Goal: Book appointment/travel/reservation

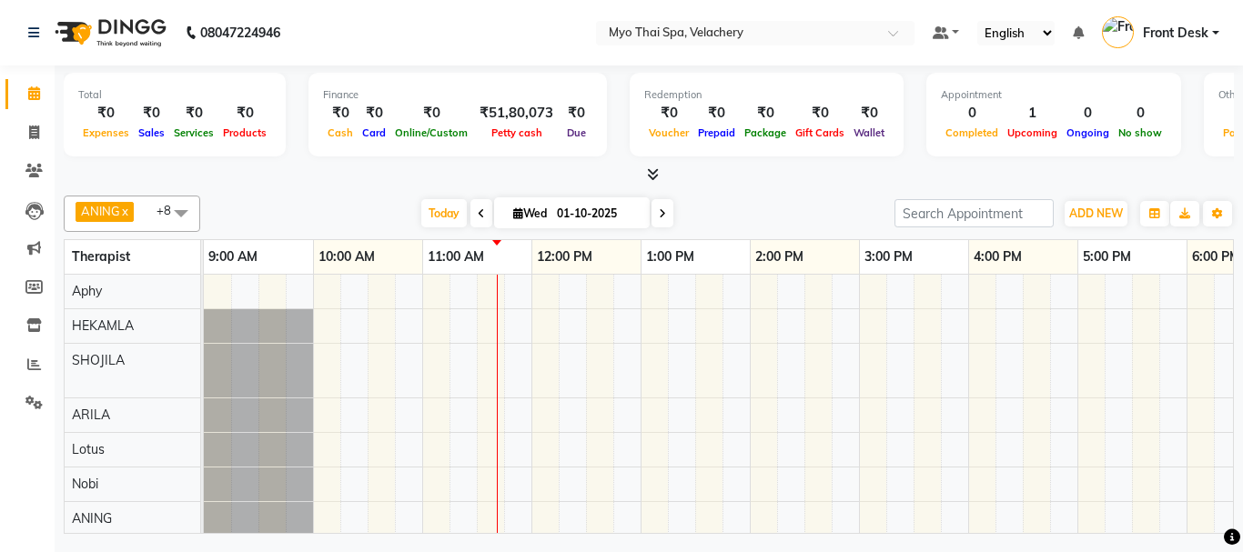
scroll to position [0, 94]
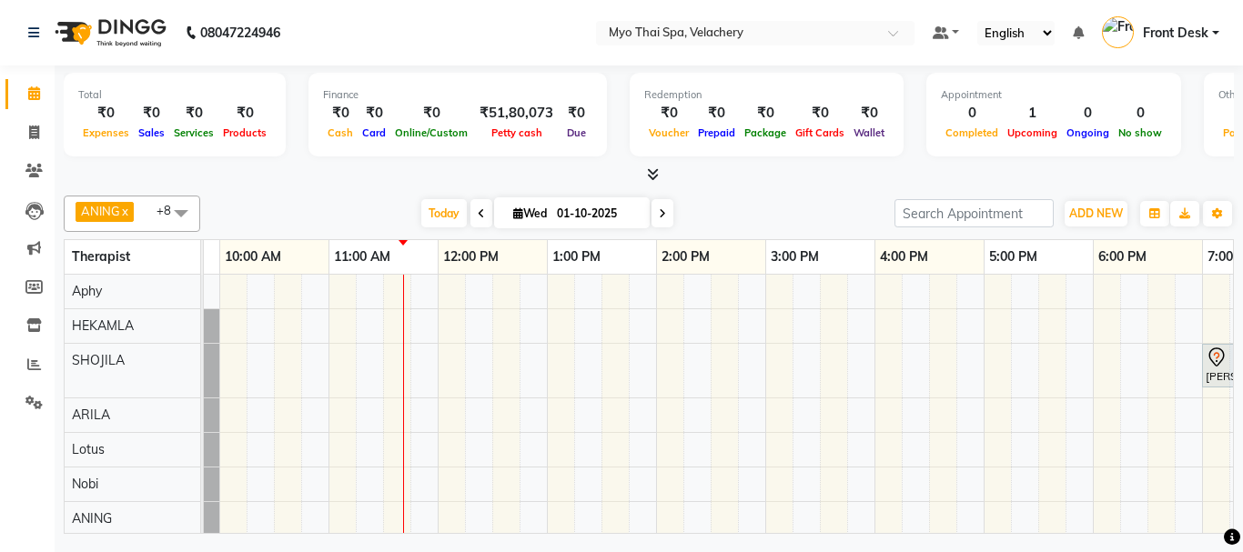
click at [941, 377] on div "[PERSON_NAME], TK01, 07:00 PM-08:00 PM, BALINESE 60 min" at bounding box center [929, 440] width 1638 height 330
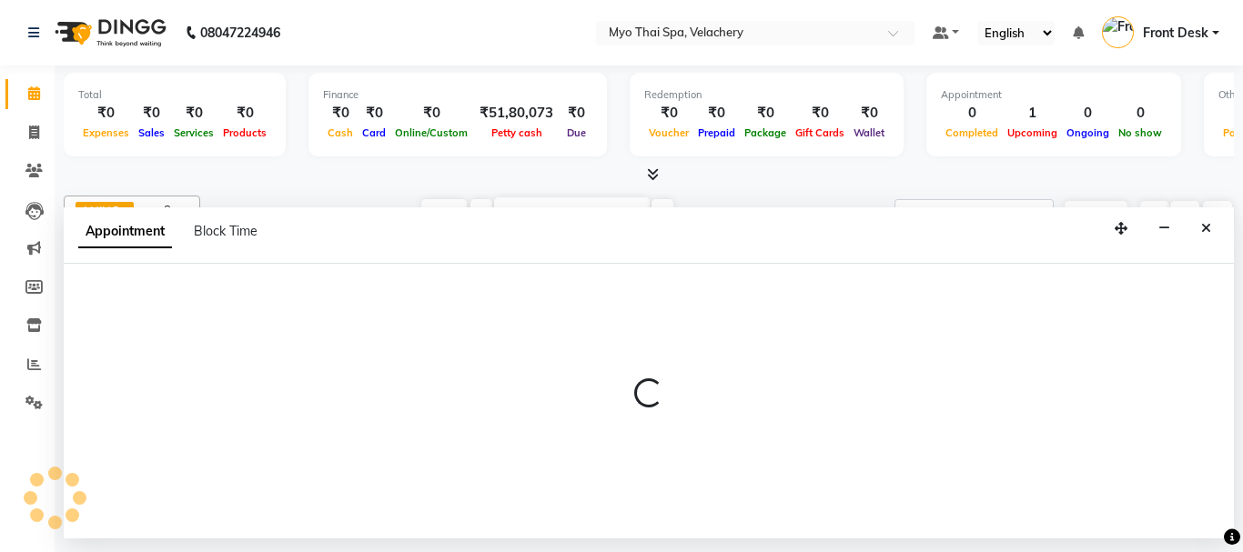
select select "37460"
select select "990"
select select "tentative"
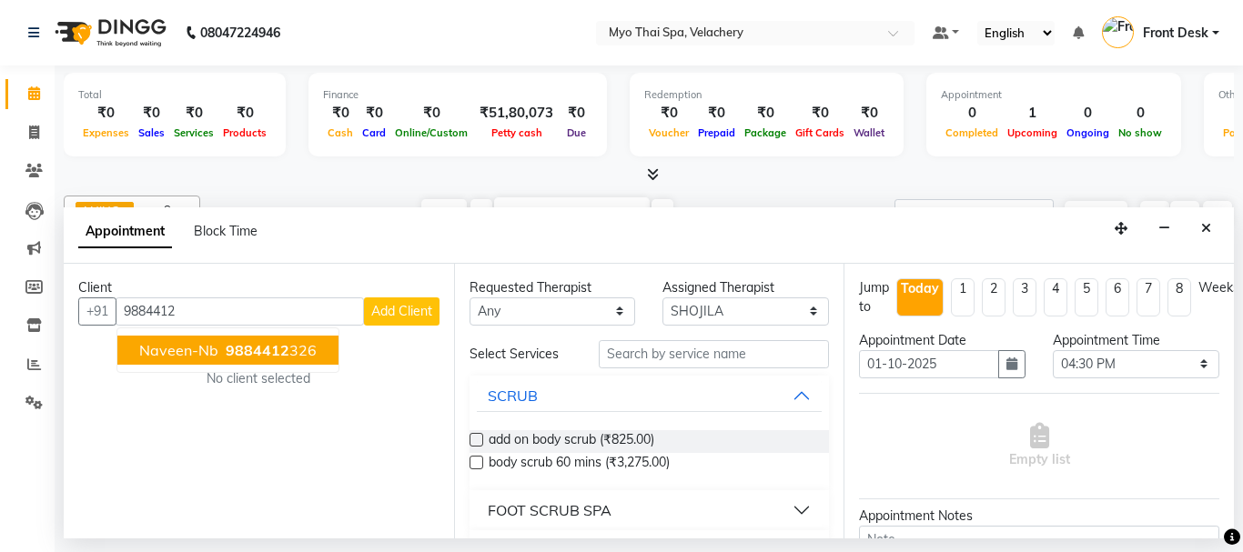
click at [204, 350] on span "naveen-nb" at bounding box center [178, 350] width 79 height 18
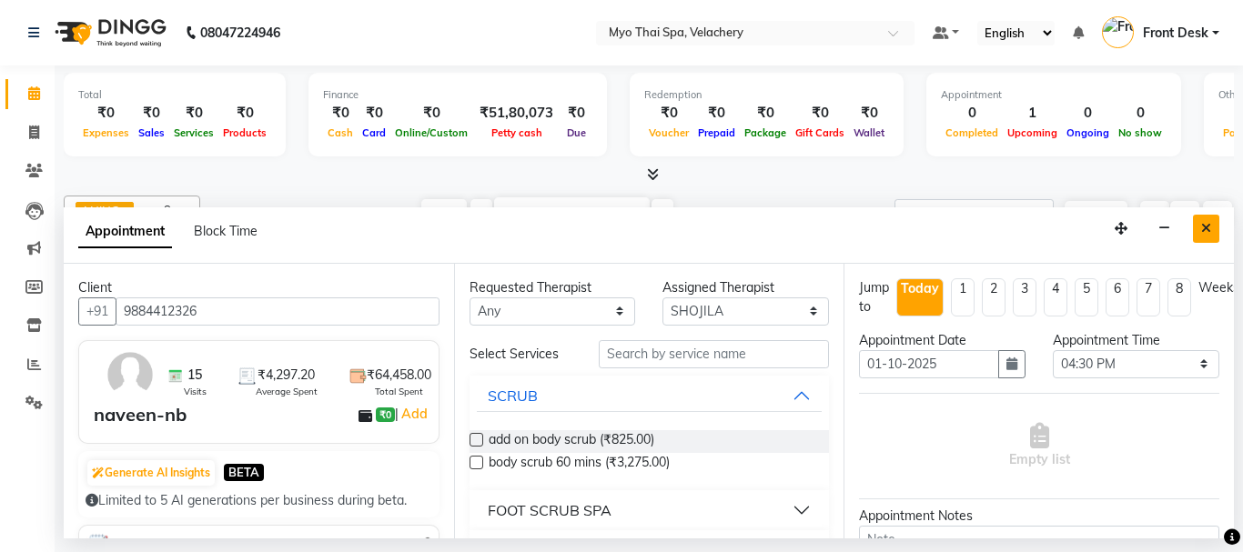
type input "9884412326"
click at [1202, 225] on icon "Close" at bounding box center [1206, 228] width 10 height 13
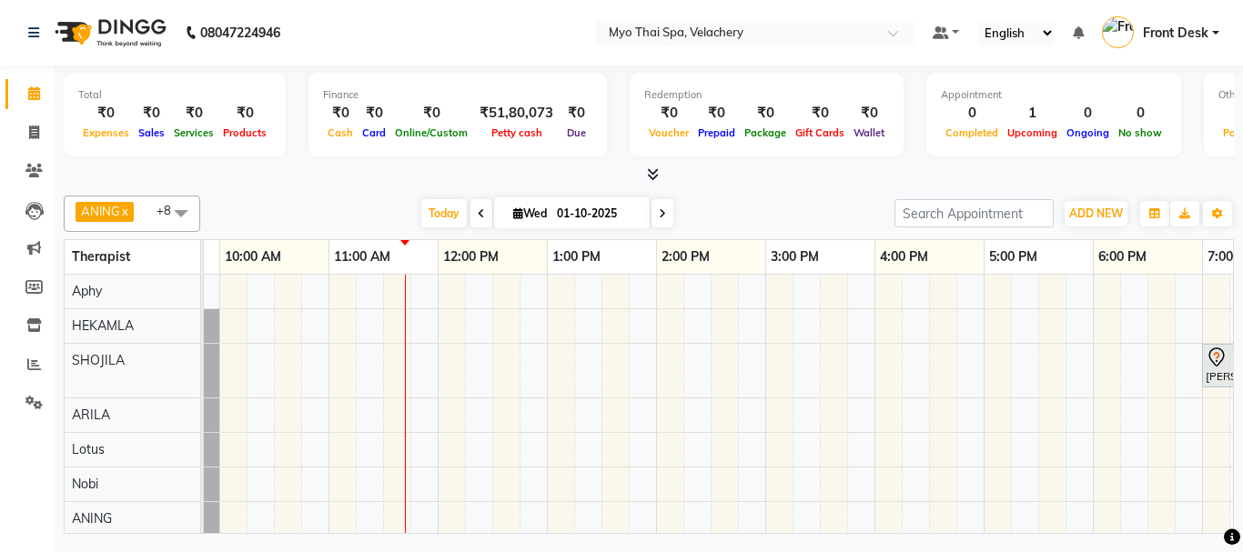
click at [1048, 380] on div "[PERSON_NAME], TK01, 07:00 PM-08:00 PM, BALINESE 60 min" at bounding box center [929, 440] width 1638 height 330
select select "37460"
select select "tentative"
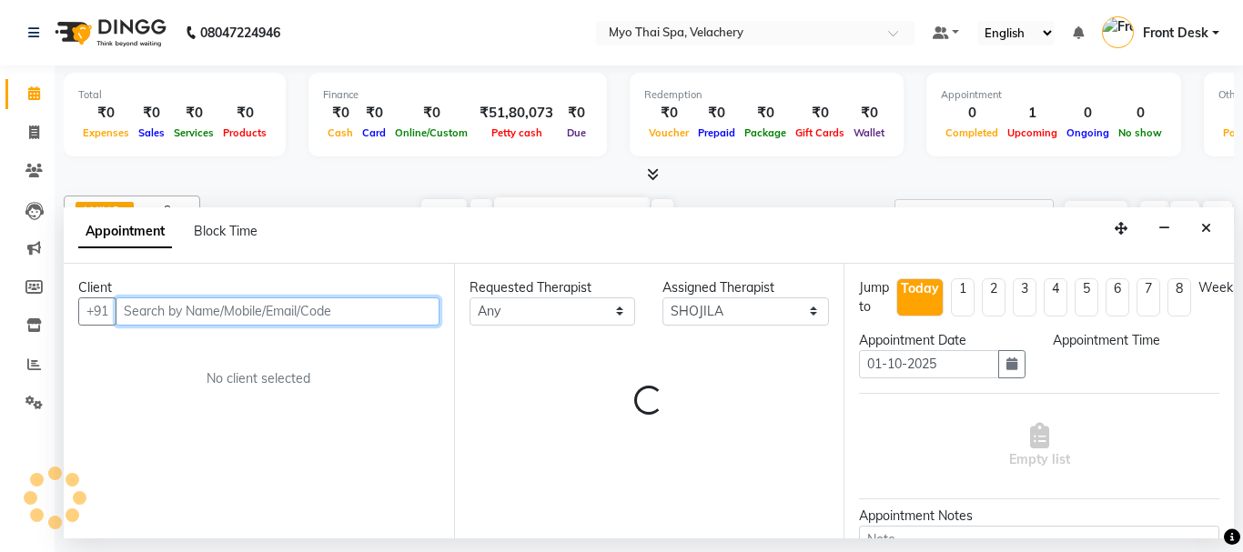
select select "1050"
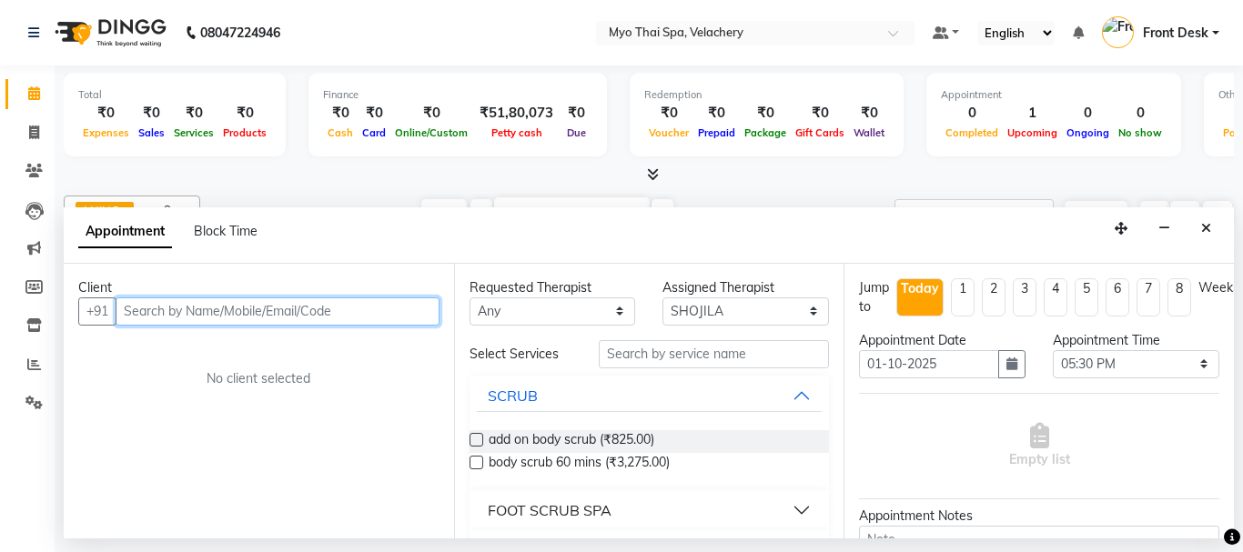
click at [144, 306] on input "text" at bounding box center [278, 312] width 324 height 28
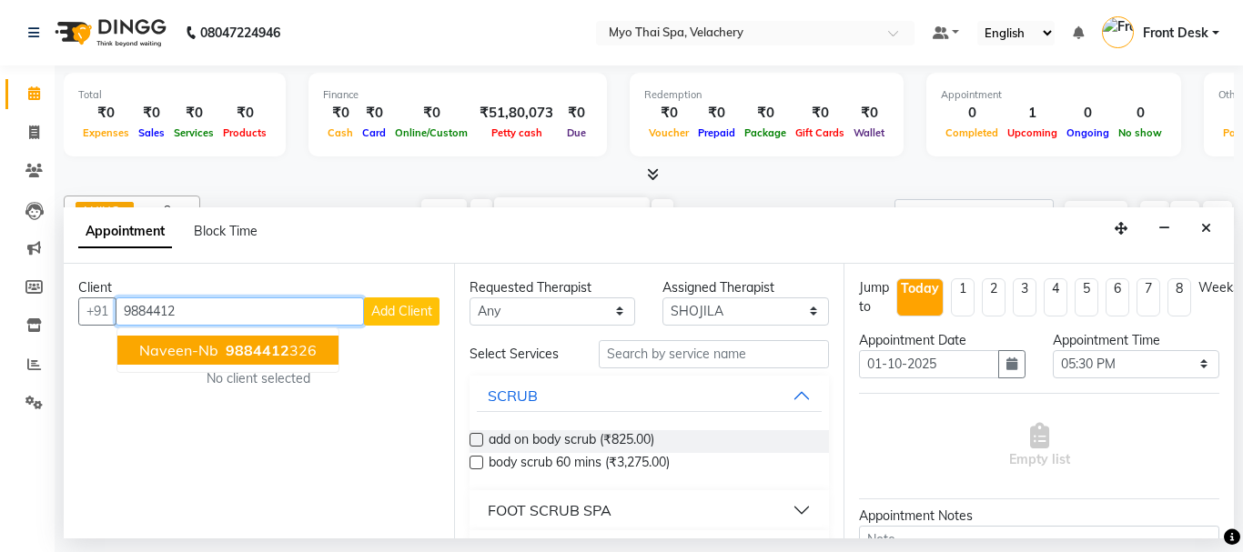
click at [208, 347] on span "naveen-nb" at bounding box center [178, 350] width 79 height 18
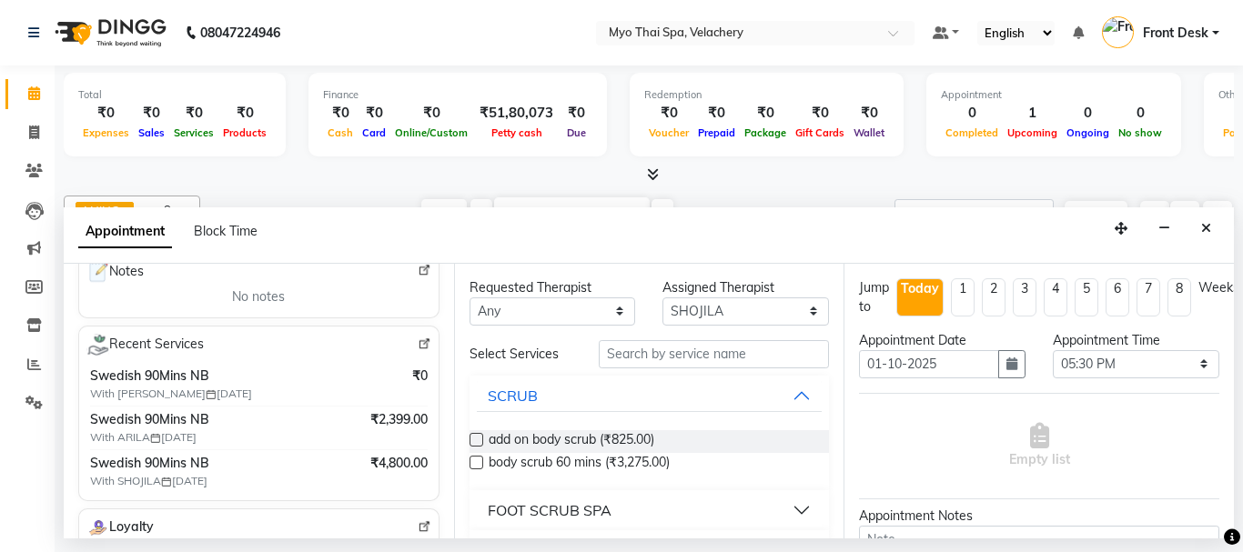
scroll to position [182, 0]
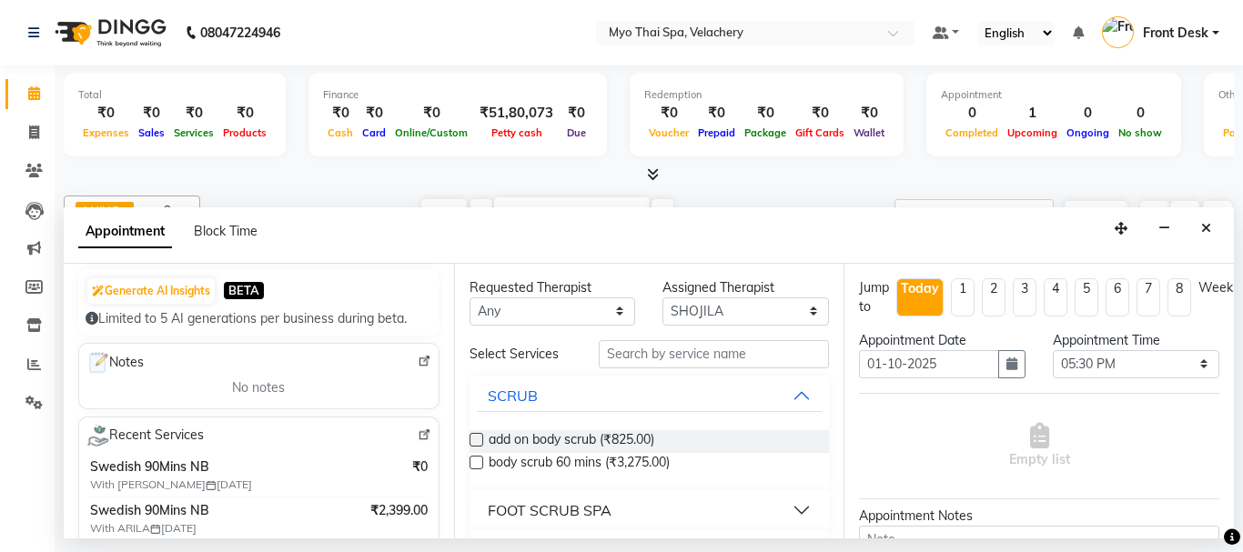
type input "9884412326"
click at [652, 350] on input "text" at bounding box center [714, 354] width 231 height 28
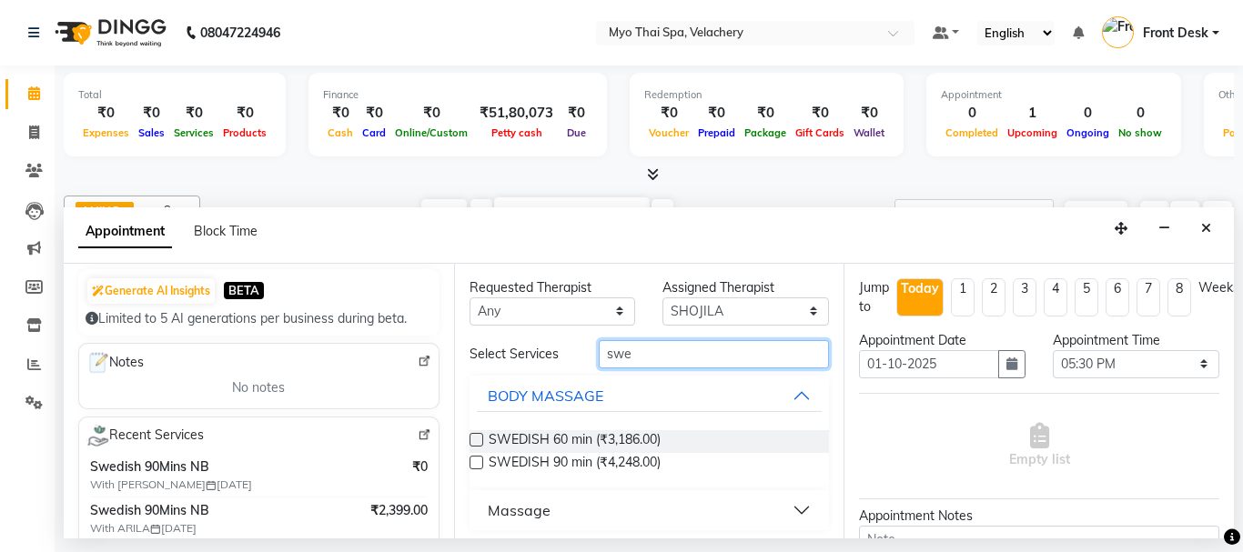
type input "swe"
click at [787, 509] on button "Massage" at bounding box center [650, 510] width 346 height 33
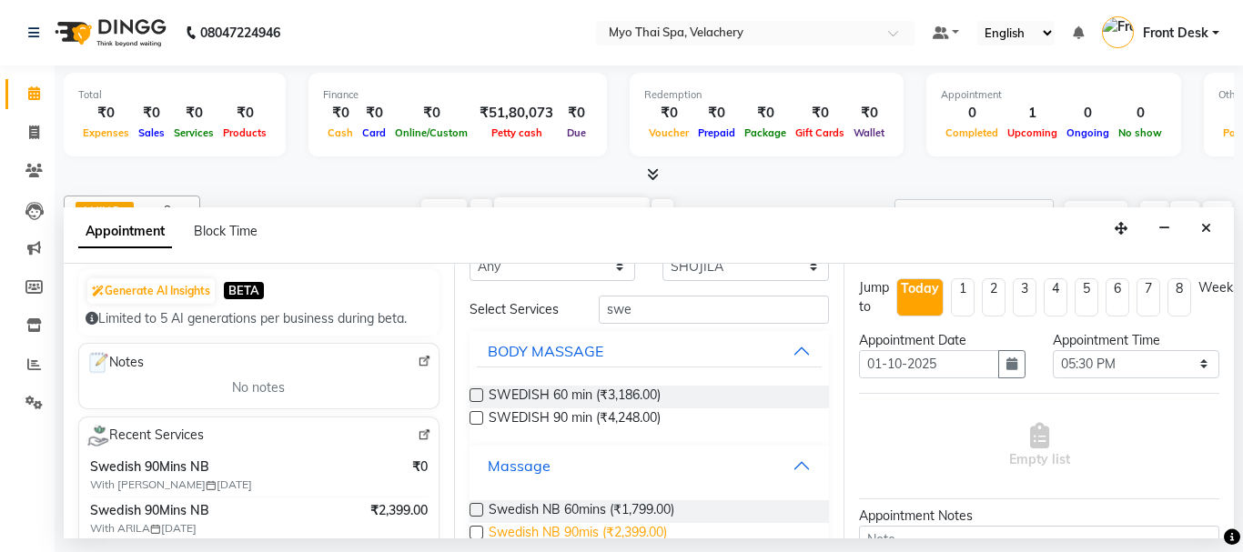
scroll to position [81, 0]
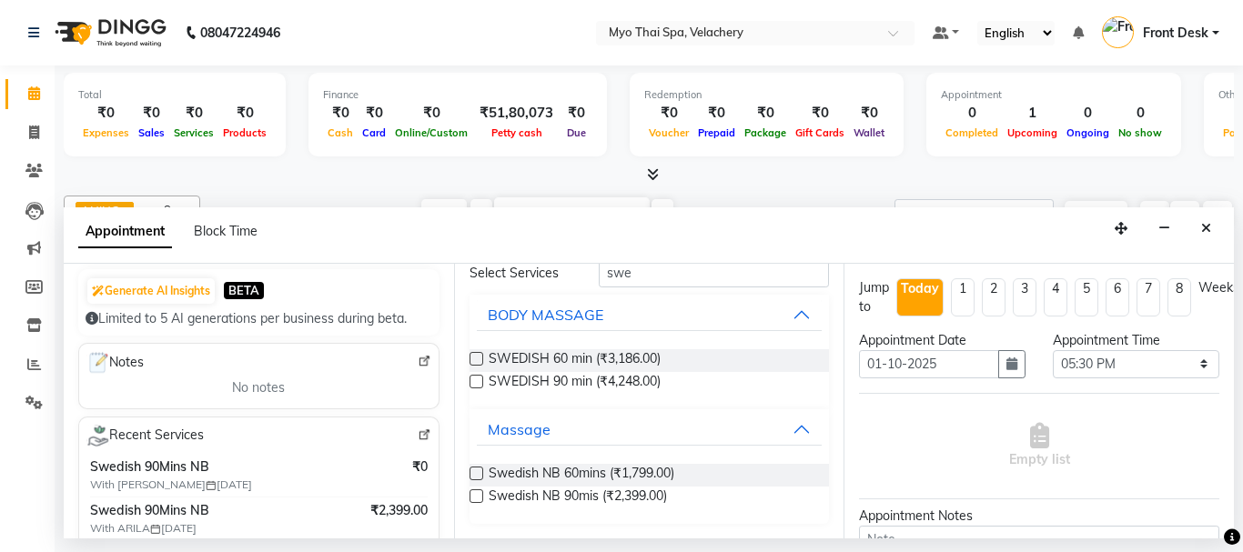
click at [475, 495] on label at bounding box center [477, 497] width 14 height 14
click at [475, 495] on input "checkbox" at bounding box center [476, 498] width 12 height 12
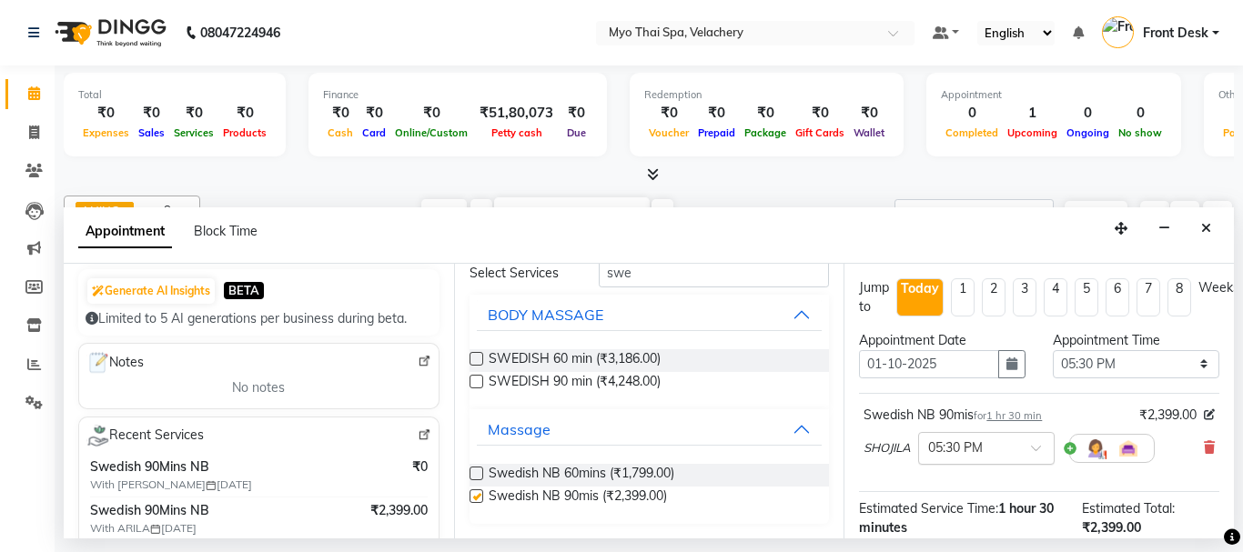
checkbox input "false"
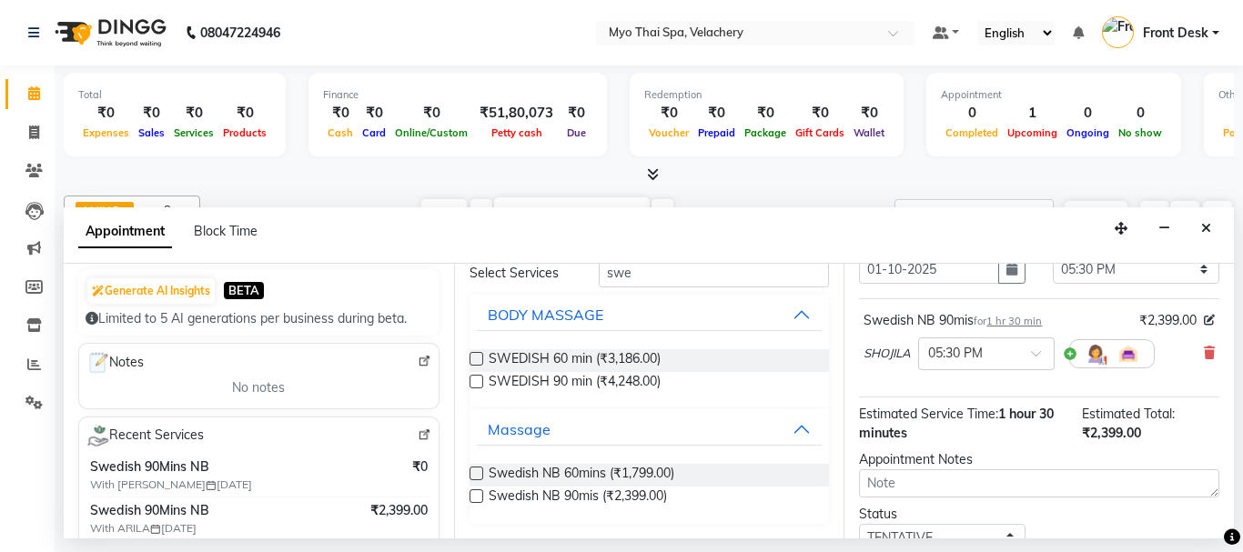
scroll to position [237, 0]
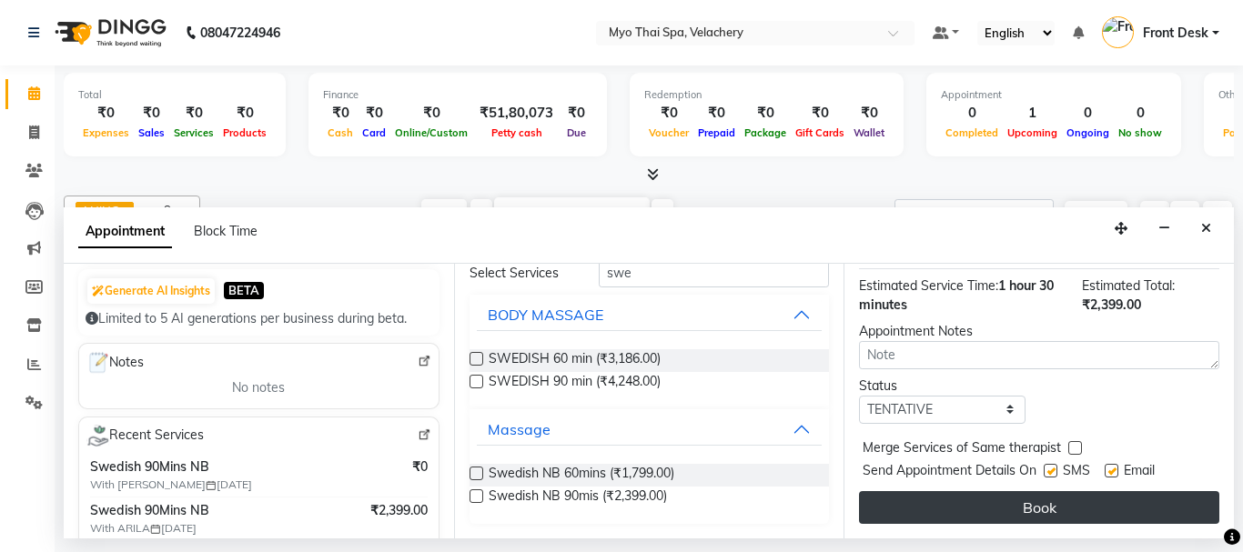
click at [992, 497] on button "Book" at bounding box center [1039, 507] width 360 height 33
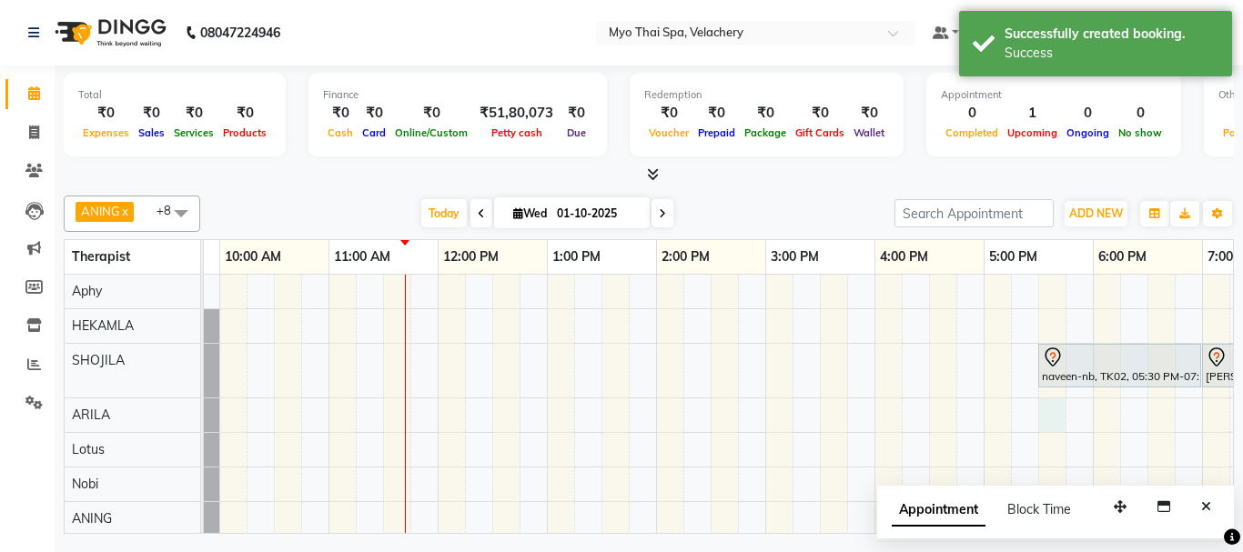
click at [1056, 420] on div "naveen-nb, TK02, 05:30 PM-07:00 PM, Swedish NB 90mis [PERSON_NAME], TK01, 07:00…" at bounding box center [929, 440] width 1638 height 330
select select "37462"
select select "1050"
select select "tentative"
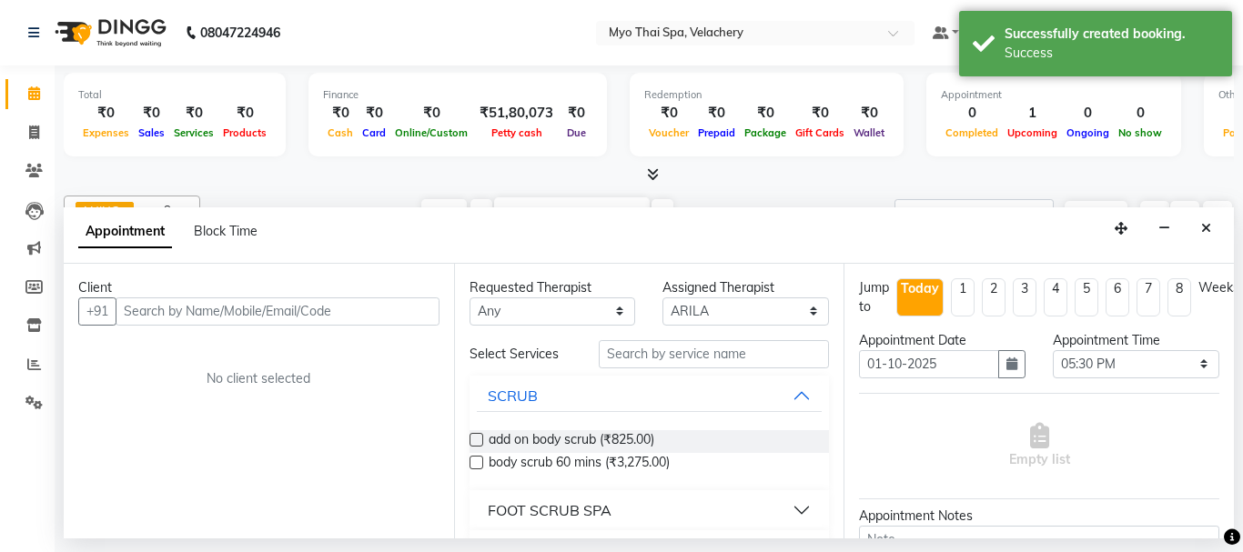
click at [160, 306] on input "text" at bounding box center [278, 312] width 324 height 28
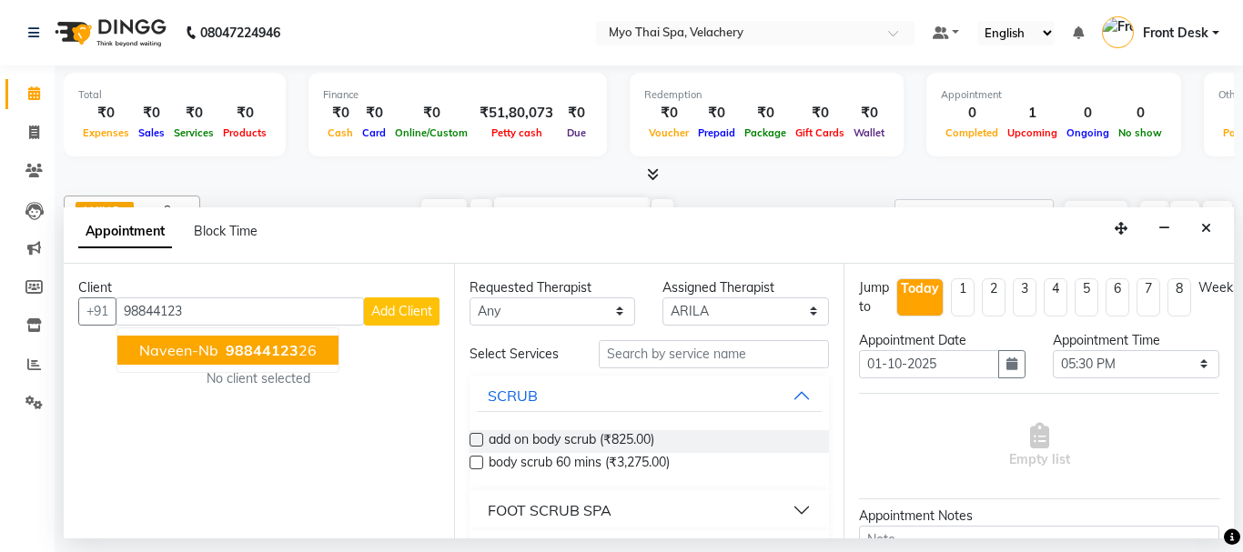
click at [195, 347] on span "naveen-nb" at bounding box center [178, 350] width 79 height 18
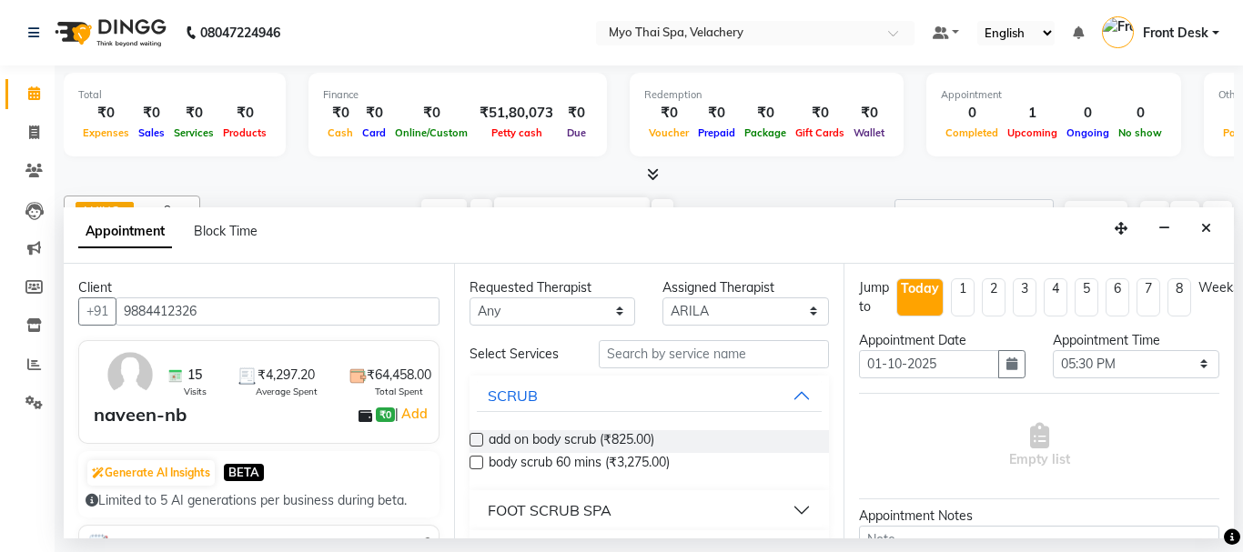
type input "9884412326"
click at [655, 351] on input "text" at bounding box center [714, 354] width 231 height 28
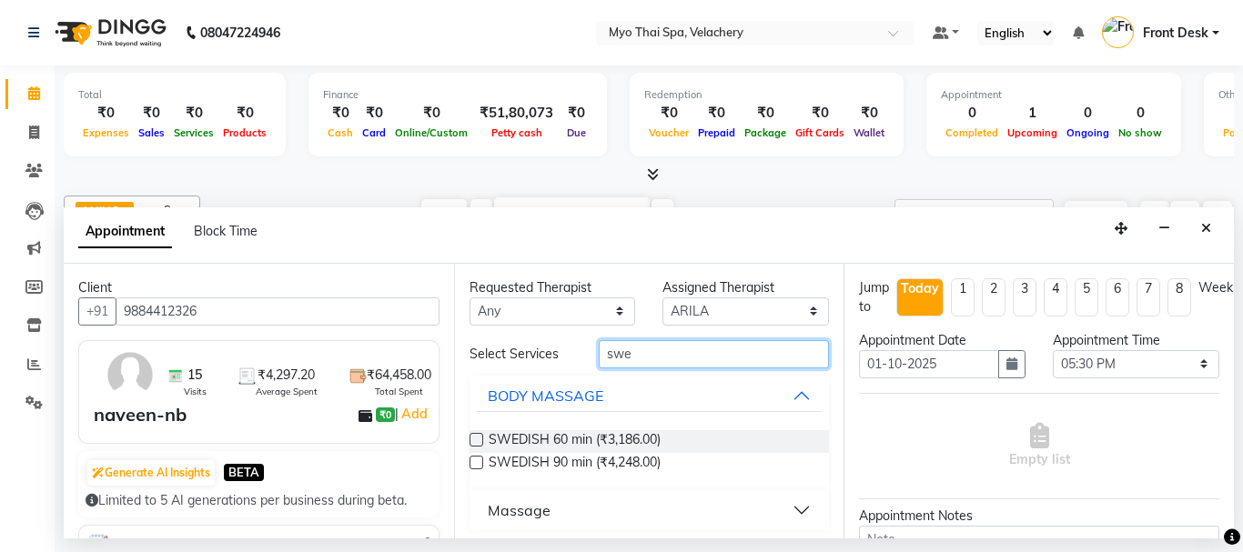
type input "swe"
click at [781, 511] on button "Massage" at bounding box center [650, 510] width 346 height 33
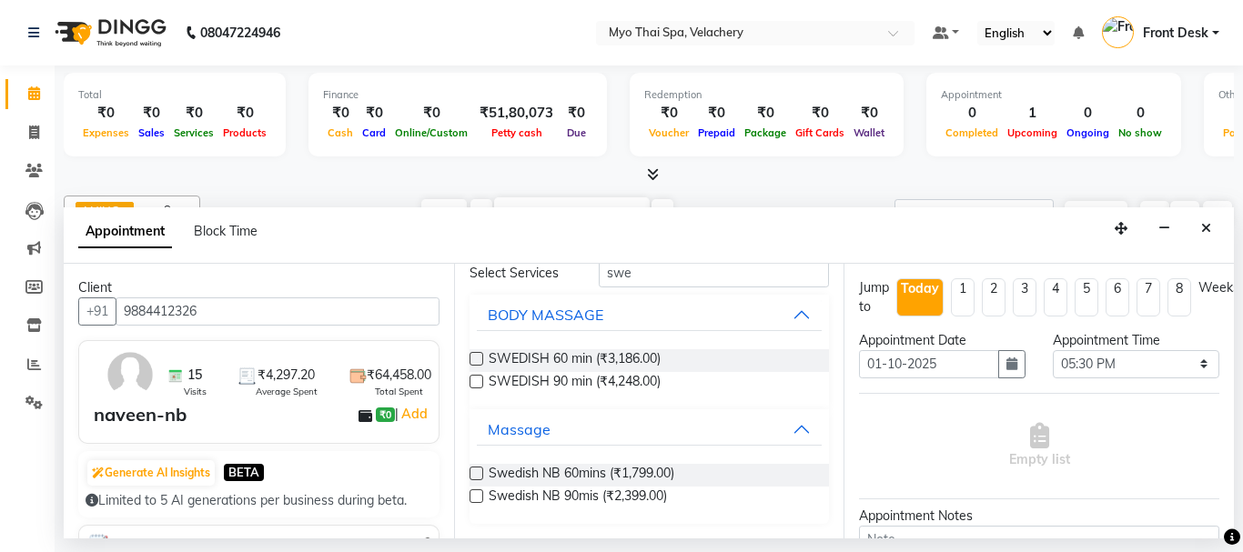
click at [470, 496] on label at bounding box center [477, 497] width 14 height 14
click at [470, 496] on input "checkbox" at bounding box center [476, 498] width 12 height 12
click at [470, 496] on label at bounding box center [477, 497] width 14 height 14
click at [470, 496] on input "checkbox" at bounding box center [476, 498] width 12 height 12
checkbox input "false"
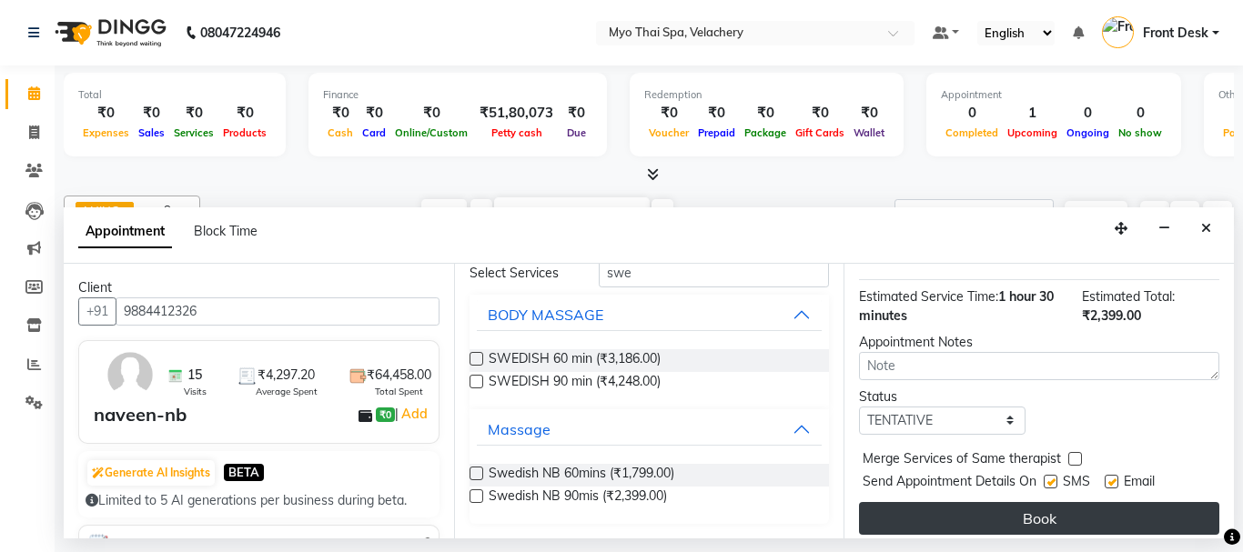
scroll to position [237, 0]
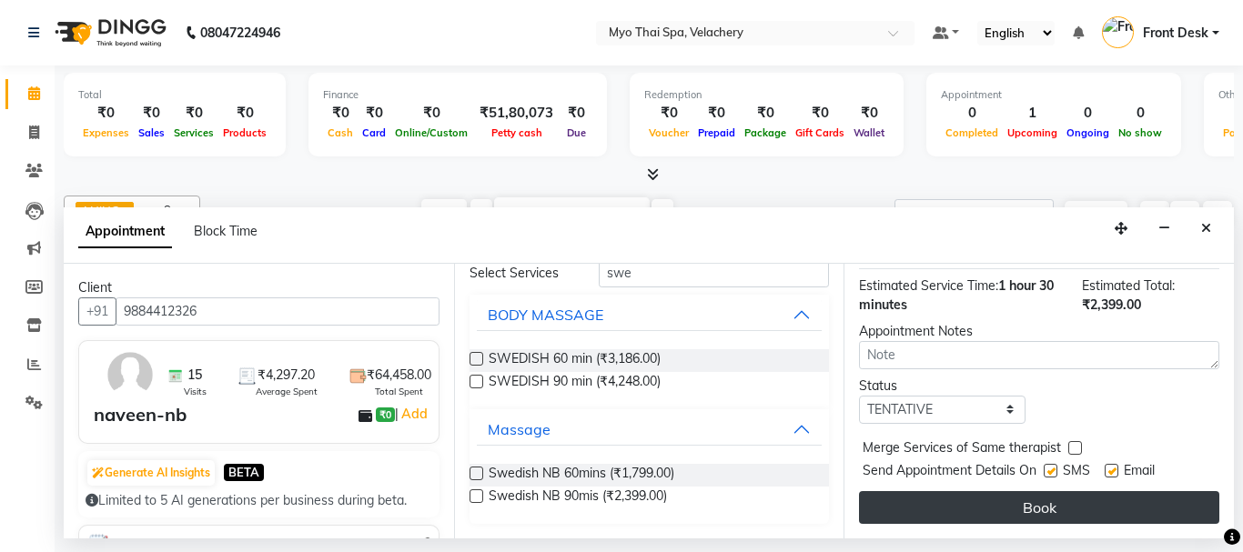
click at [945, 499] on button "Book" at bounding box center [1039, 507] width 360 height 33
